Goal: Information Seeking & Learning: Learn about a topic

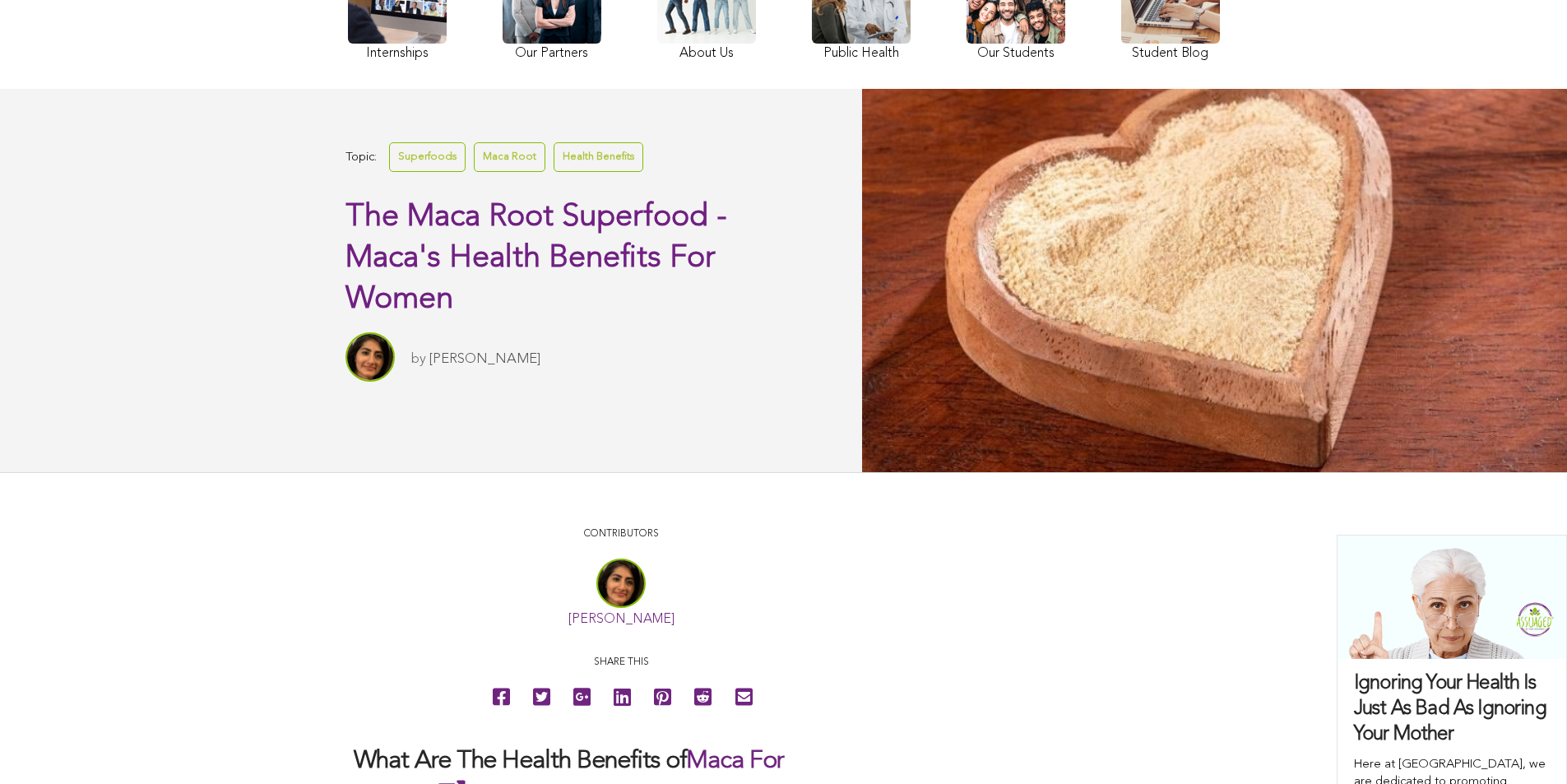
click at [967, 38] on link at bounding box center [1016, 4] width 99 height 120
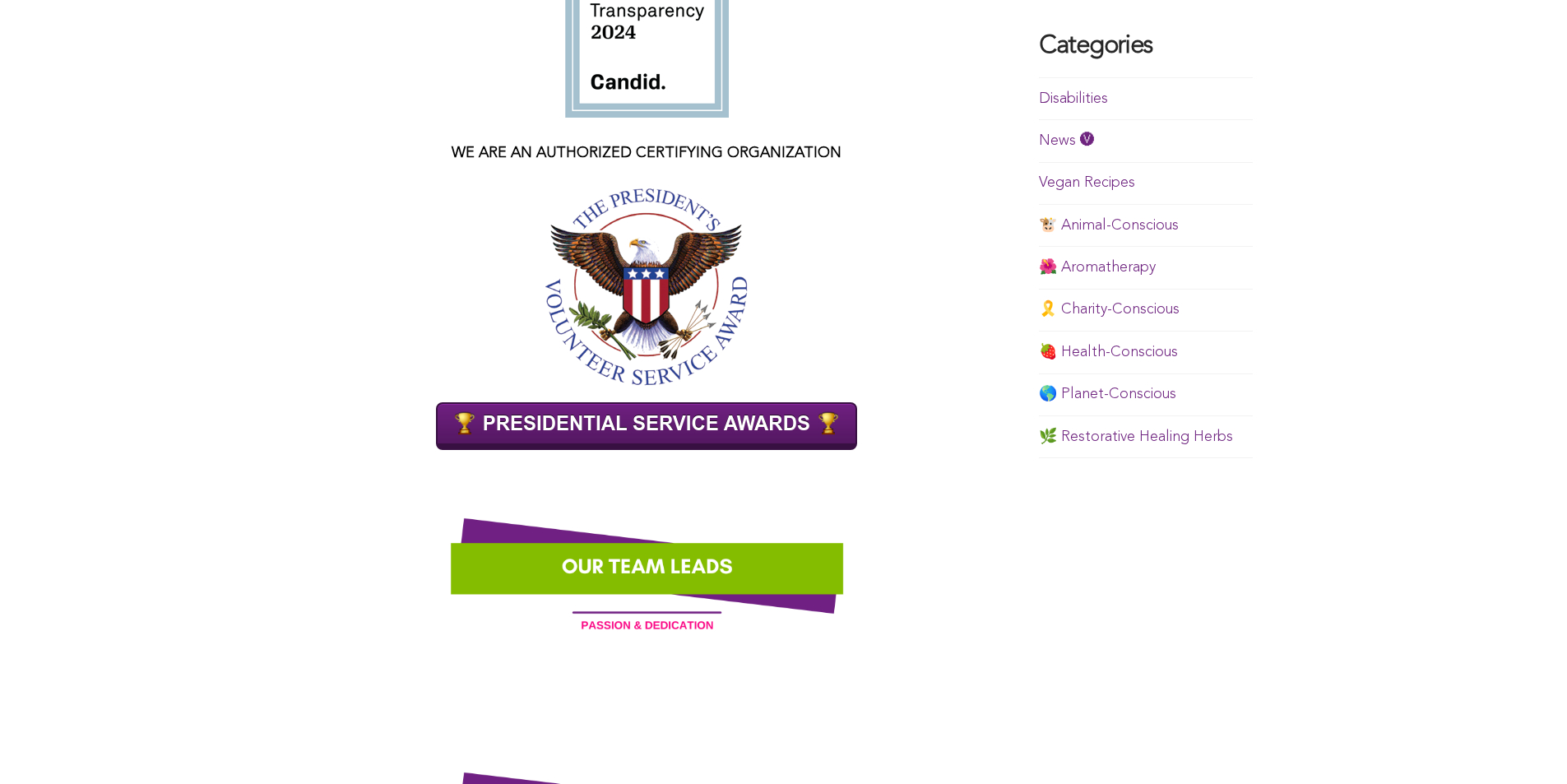
scroll to position [456, 0]
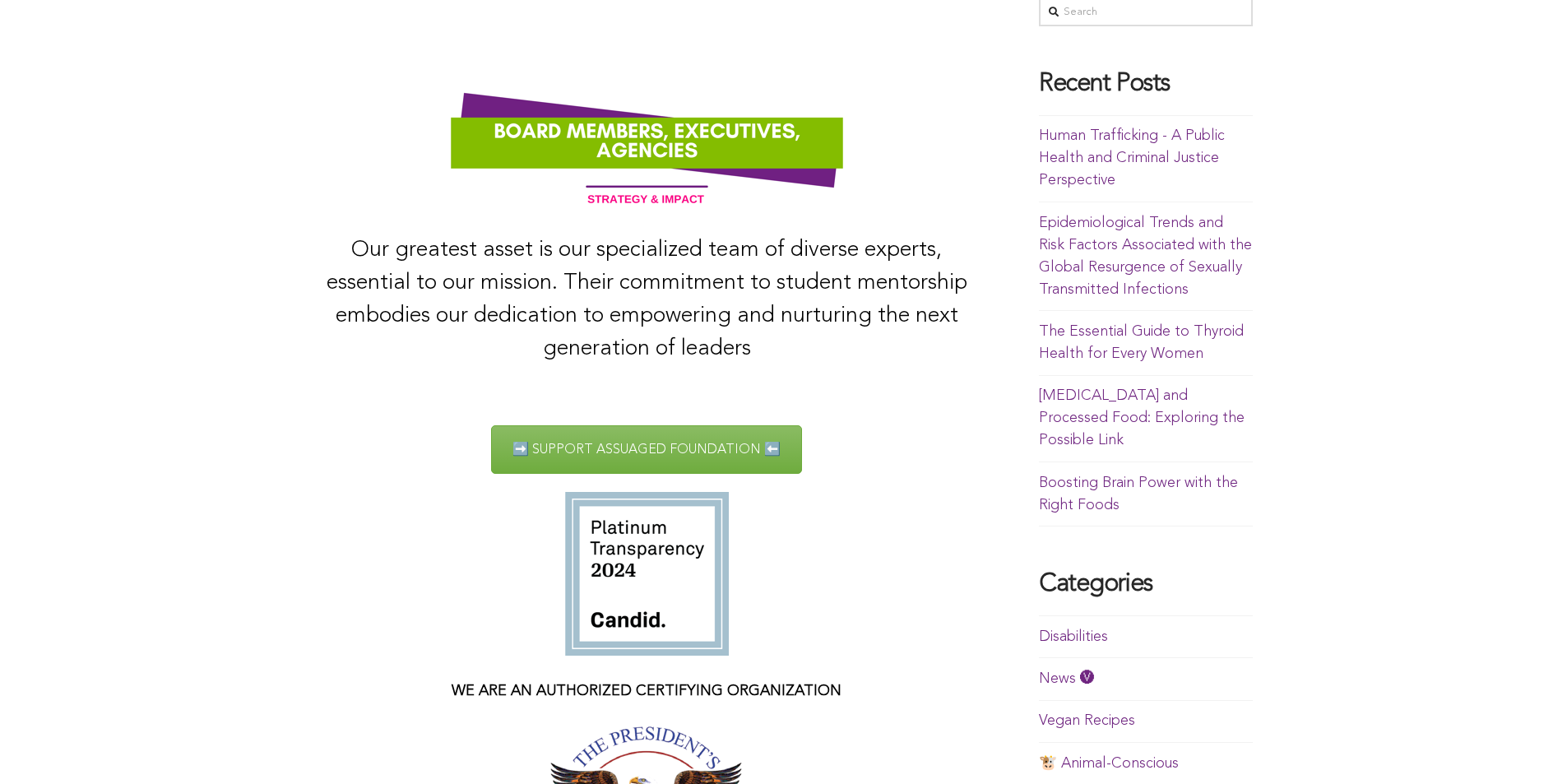
click at [1039, 188] on link "Human Trafficking - A Public Health and Criminal Justice Perspective" at bounding box center [1132, 158] width 186 height 59
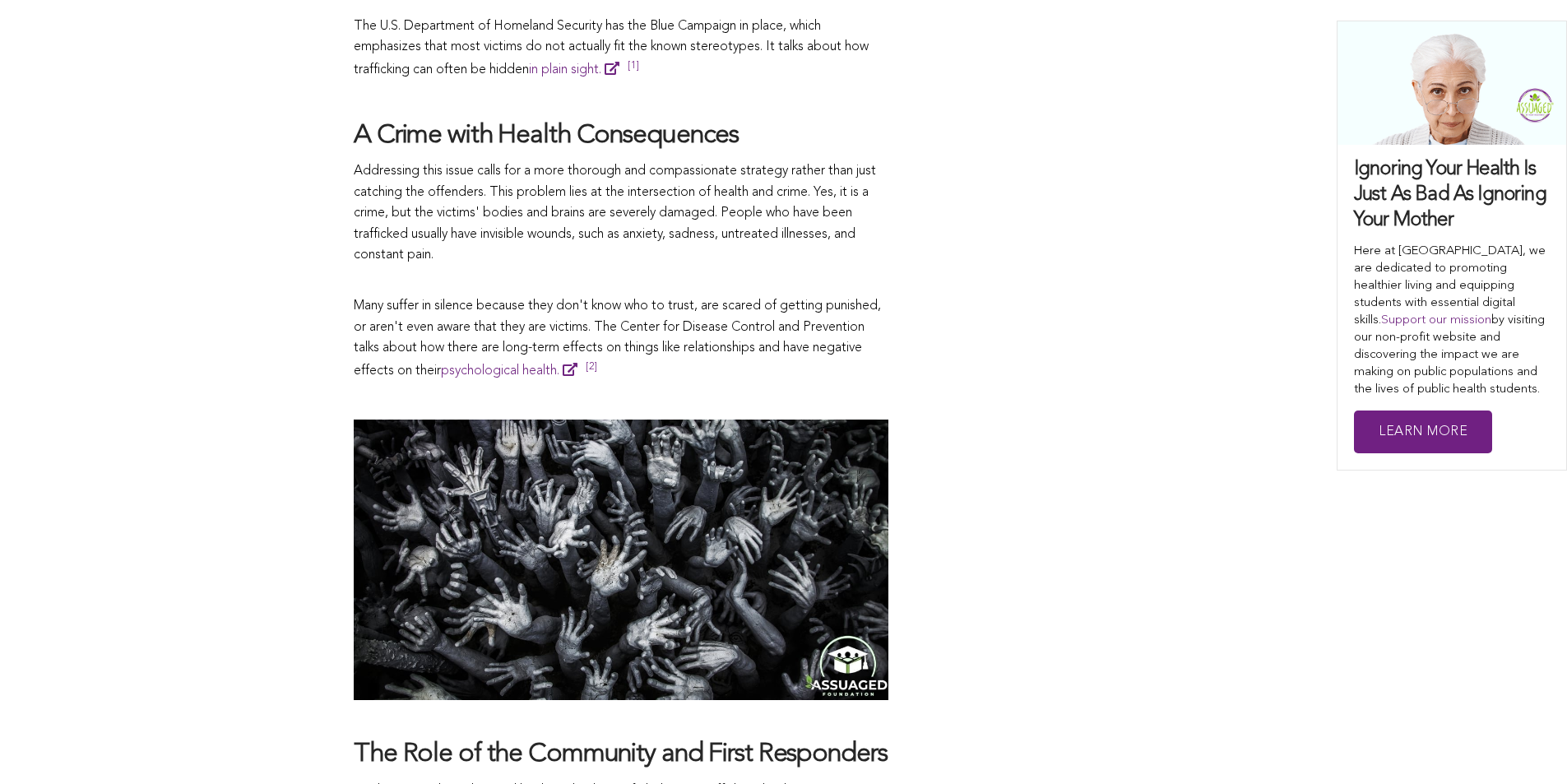
scroll to position [1305, 0]
